Goal: Information Seeking & Learning: Learn about a topic

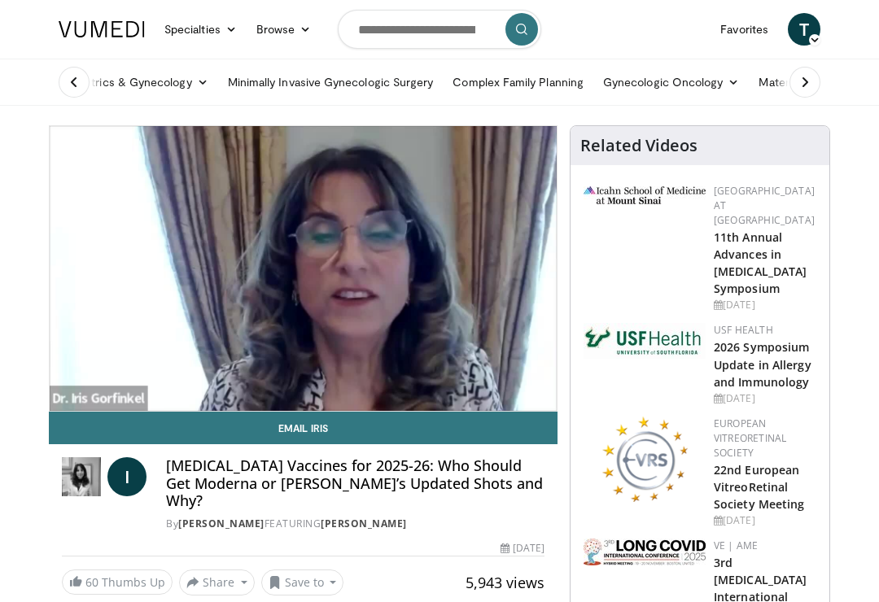
click at [101, 471] on img at bounding box center [81, 476] width 39 height 39
click at [453, 289] on icon "Video Player" at bounding box center [439, 269] width 46 height 46
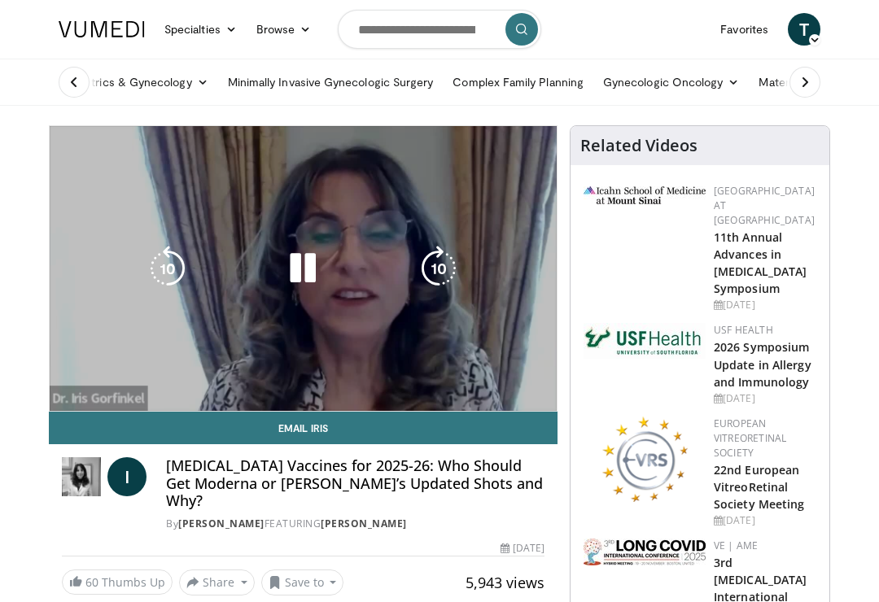
click at [101, 475] on img at bounding box center [81, 476] width 39 height 39
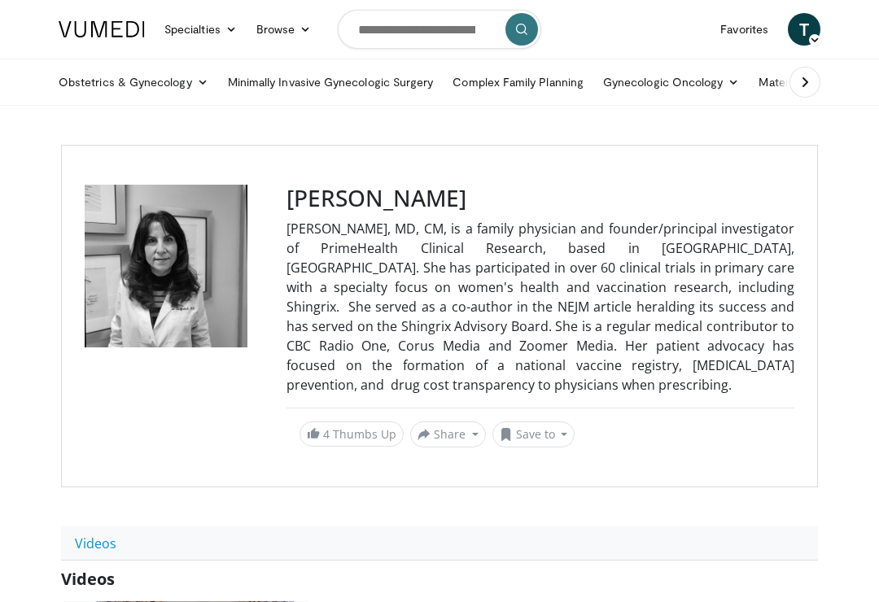
click at [421, 602] on link "[PERSON_NAME]" at bounding box center [375, 612] width 100 height 16
